Goal: Find specific page/section: Find specific page/section

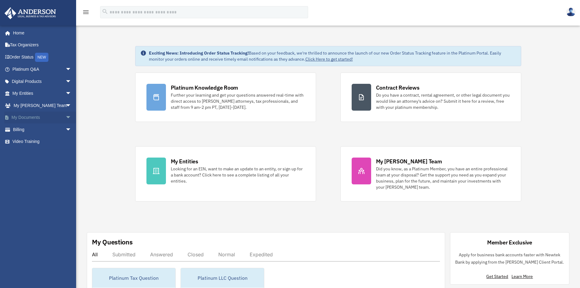
click at [65, 113] on span "arrow_drop_down" at bounding box center [71, 117] width 12 height 12
click at [43, 127] on link "Box" at bounding box center [45, 129] width 72 height 12
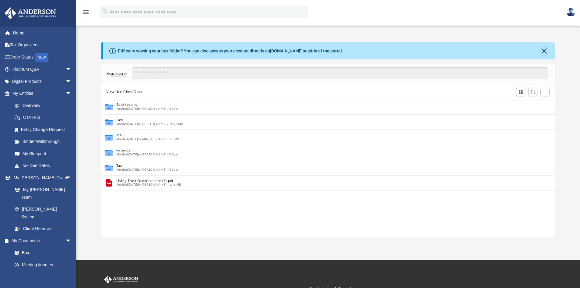
scroll to position [5, 5]
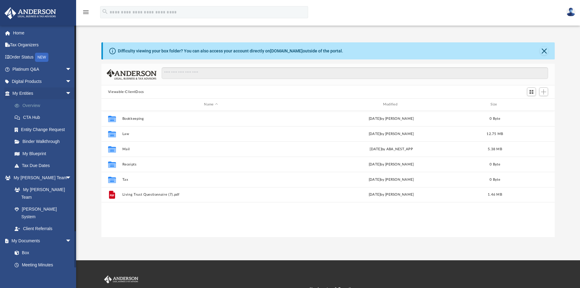
click at [40, 104] on link "Overview" at bounding box center [45, 105] width 72 height 12
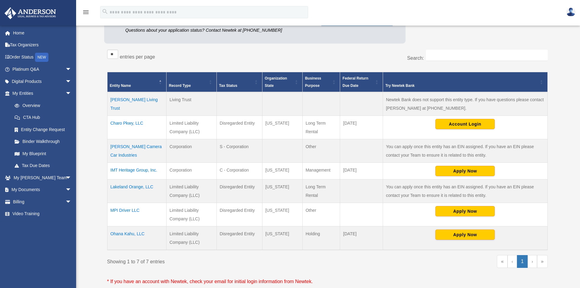
scroll to position [122, 0]
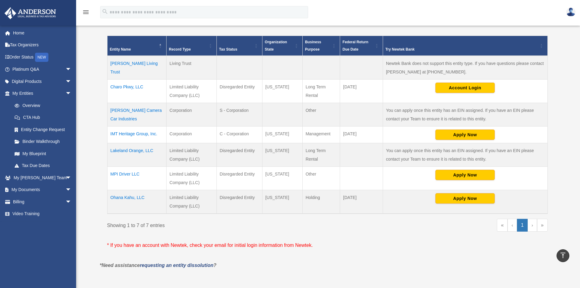
click at [136, 149] on td "Lakeland Orange, LLC" at bounding box center [136, 154] width 59 height 23
